Goal: Transaction & Acquisition: Download file/media

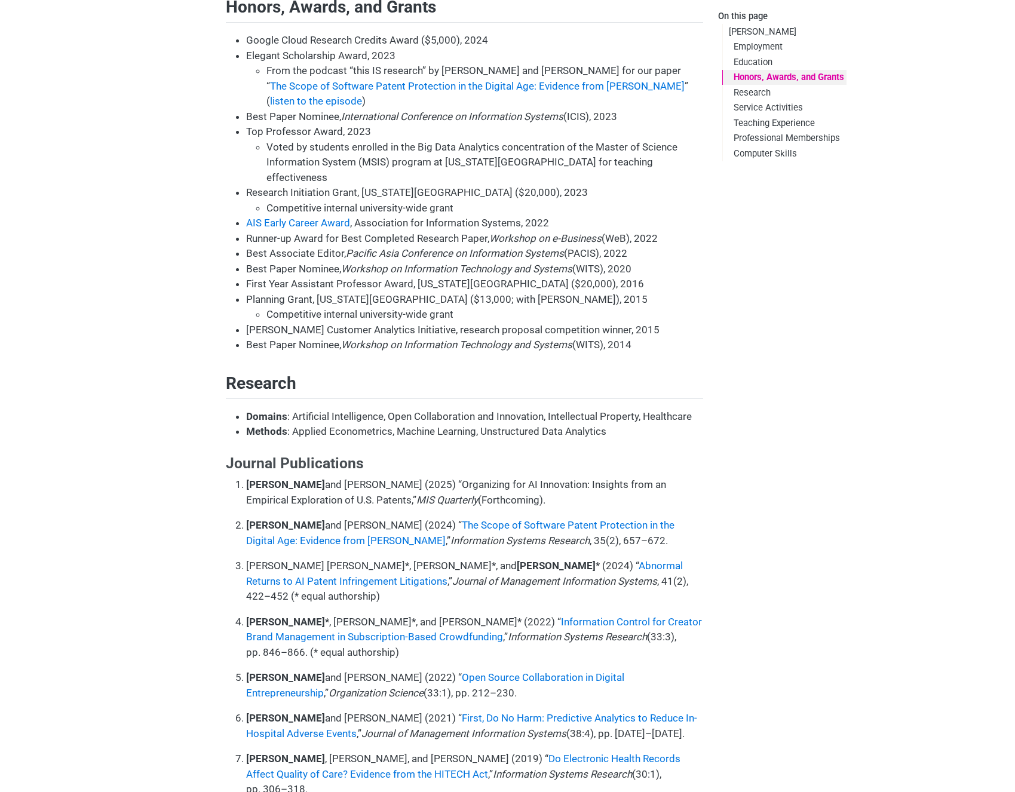
scroll to position [645, 0]
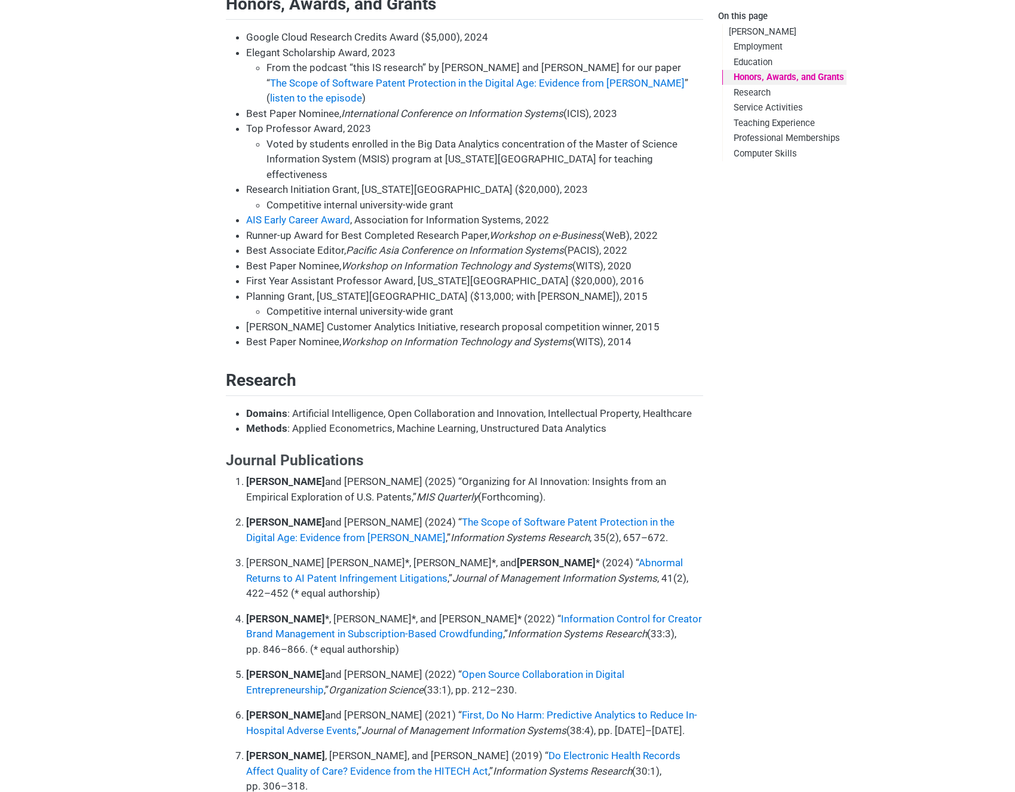
click at [759, 351] on div "On this page [PERSON_NAME] Employment Education Honors, Awards, and Grants Rese…" at bounding box center [782, 396] width 128 height 792
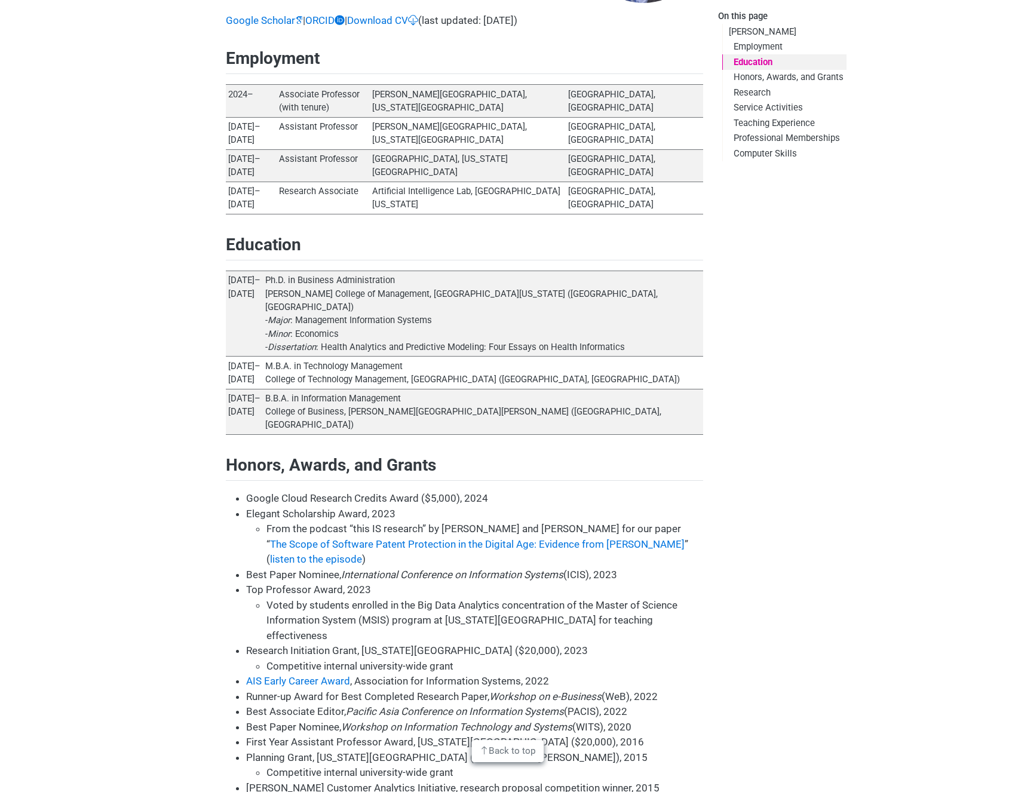
scroll to position [0, 0]
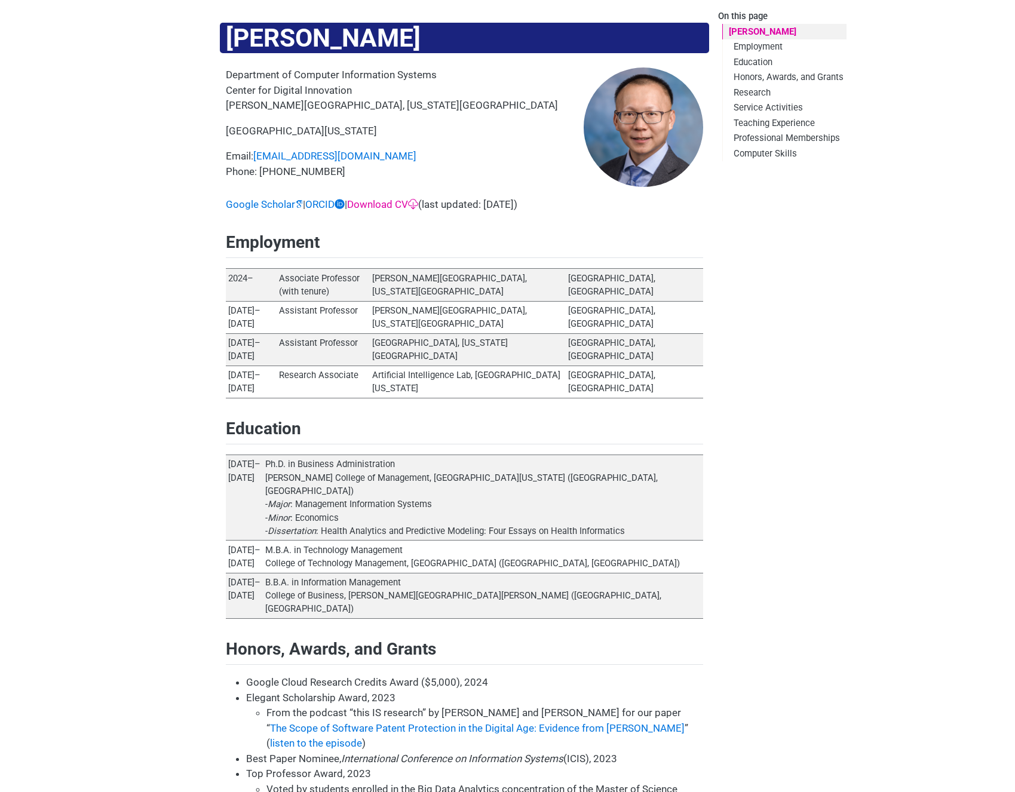
click at [389, 206] on link "Download CV" at bounding box center [382, 204] width 71 height 12
click at [234, 43] on h1 "[PERSON_NAME]" at bounding box center [464, 38] width 489 height 30
click at [278, 73] on p "Department of Computer Information Systems Center for Digital Innovation [PERSO…" at bounding box center [405, 90] width 358 height 46
click at [239, 43] on h1 "[PERSON_NAME]" at bounding box center [464, 38] width 489 height 30
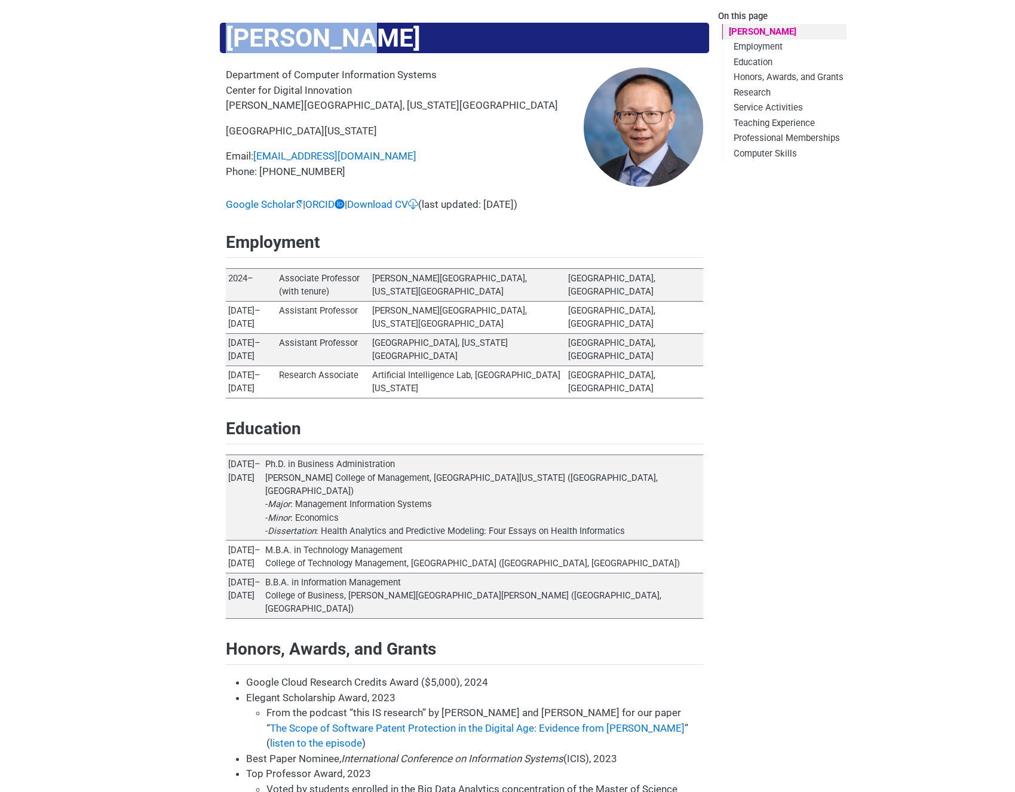
drag, startPoint x: 229, startPoint y: 39, endPoint x: 341, endPoint y: 36, distance: 112.3
click at [341, 36] on h1 "[PERSON_NAME]" at bounding box center [464, 38] width 489 height 30
copy h1 "[PERSON_NAME]"
